Goal: Task Accomplishment & Management: Use online tool/utility

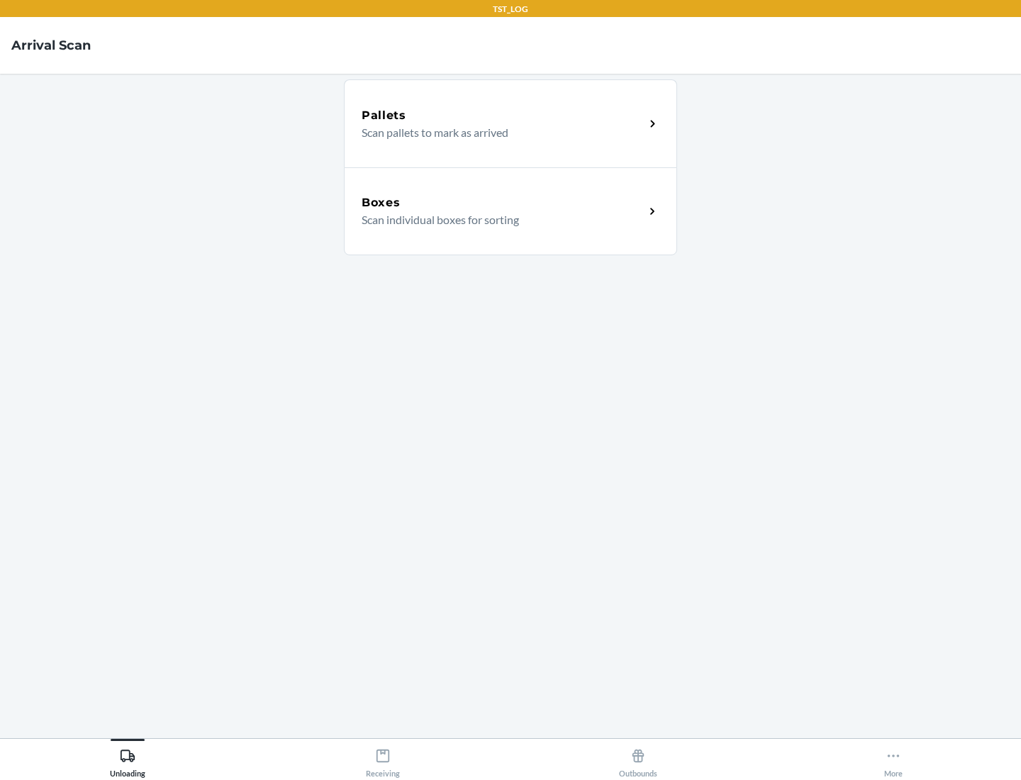
click at [503, 203] on div "Boxes" at bounding box center [503, 202] width 283 height 17
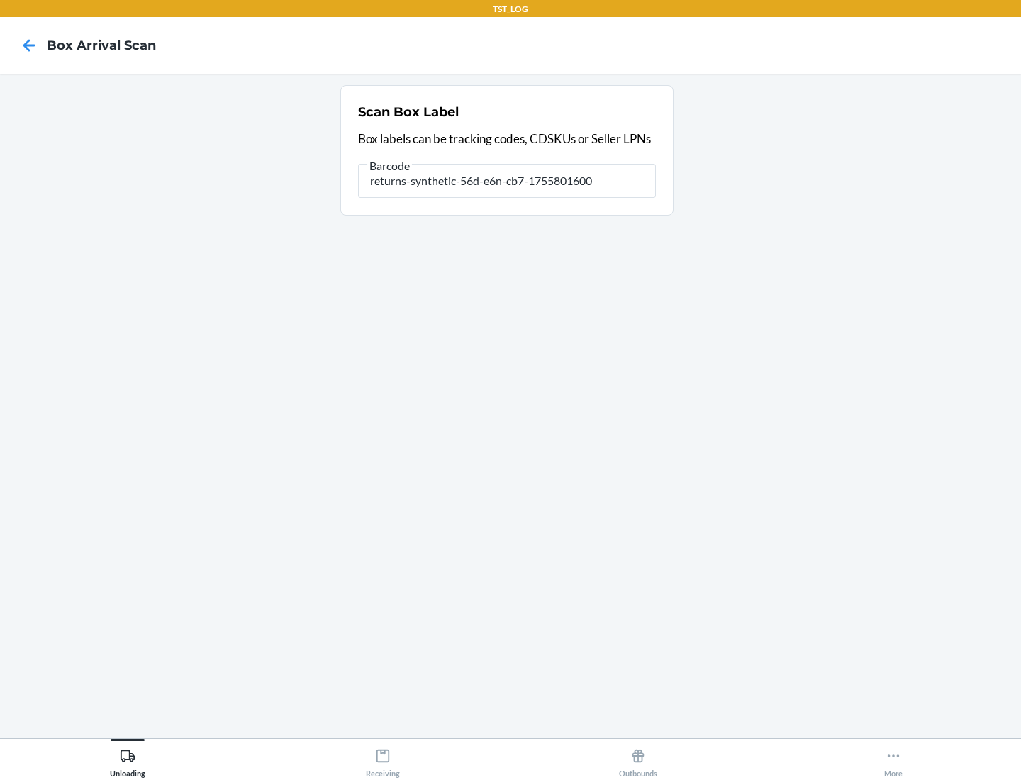
type input "returns-synthetic-56d-e6n-cb7-1755801600"
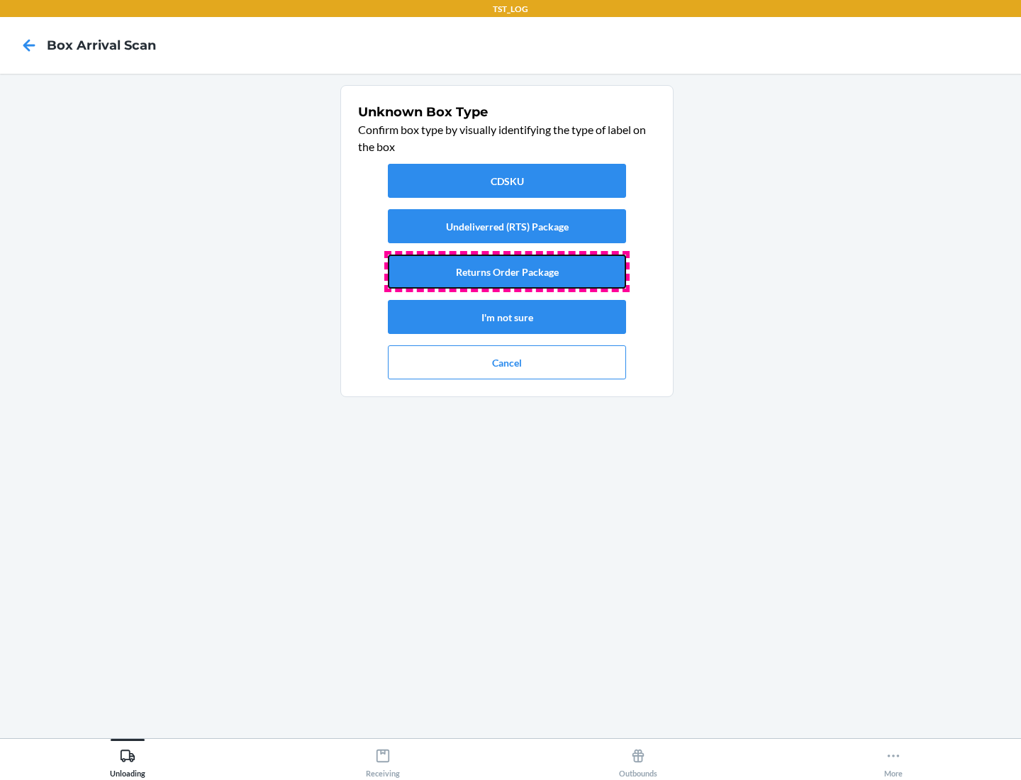
click at [507, 272] on button "Returns Order Package" at bounding box center [507, 272] width 238 height 34
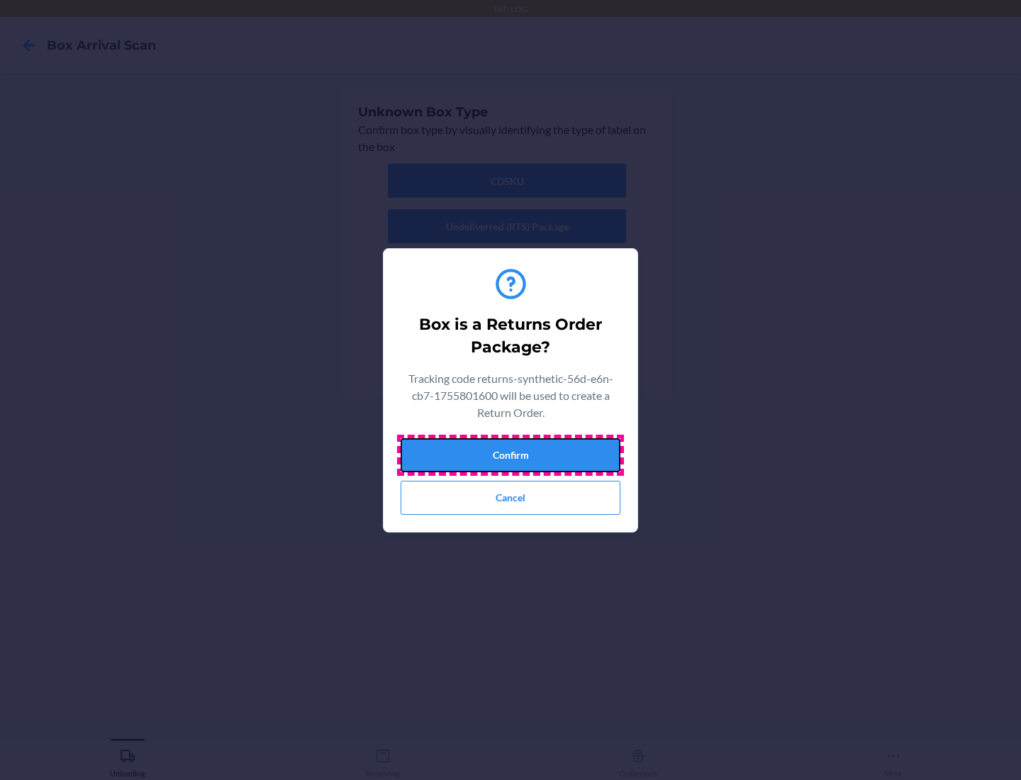
click at [511, 455] on button "Confirm" at bounding box center [511, 455] width 220 height 34
